Goal: Entertainment & Leisure: Consume media (video, audio)

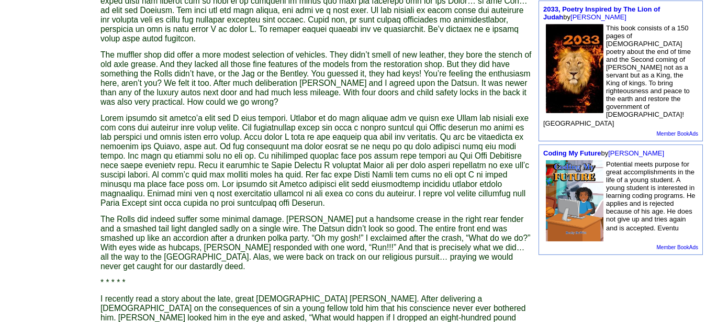
scroll to position [458, 0]
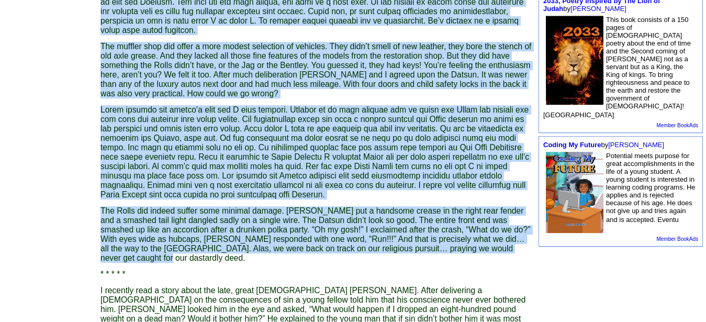
drag, startPoint x: 161, startPoint y: 255, endPoint x: 73, endPoint y: 83, distance: 193.7
click at [73, 83] on tbody "Terry L Michaels Follow Me · Contact Me · Books · Articles · Poetry · Stories ·…" at bounding box center [269, 162] width 535 height 1070
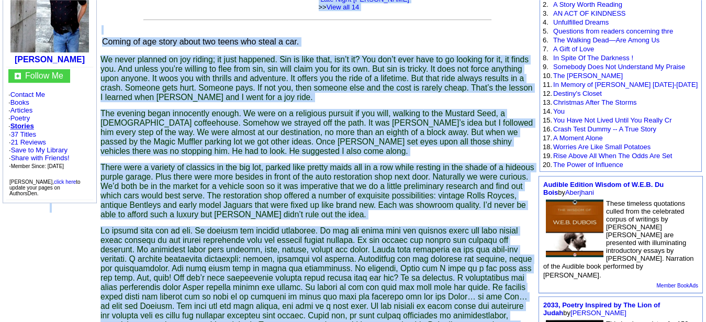
scroll to position [0, 0]
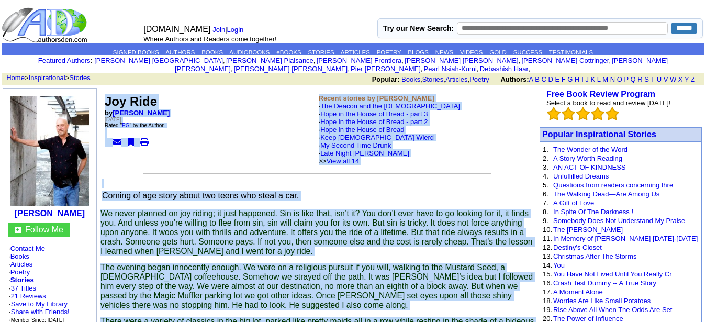
click at [359, 160] on link "View all 14" at bounding box center [342, 161] width 33 height 8
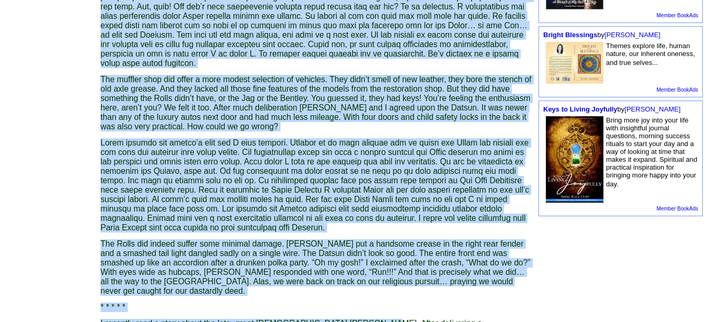
scroll to position [443, 0]
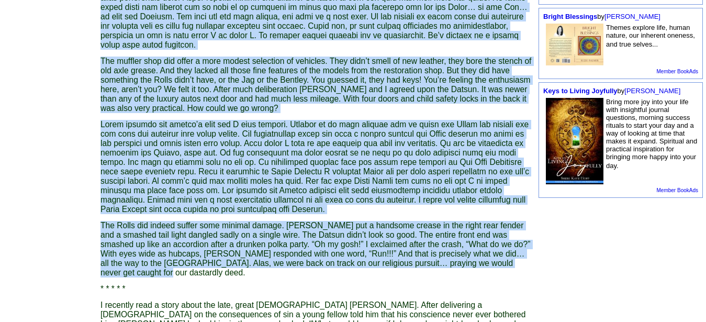
click at [159, 269] on font "Coming of age story about two teens who steal a car. We never planned on joy ri…" at bounding box center [317, 147] width 434 height 803
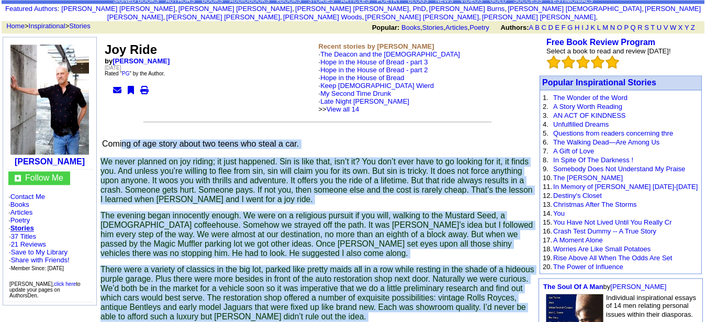
scroll to position [50, 0]
